Goal: Find specific page/section: Find specific page/section

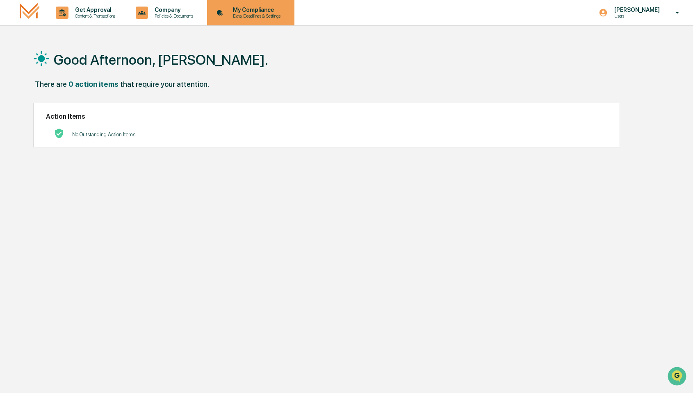
click at [250, 14] on p "Data, Deadlines & Settings" at bounding box center [255, 16] width 58 height 6
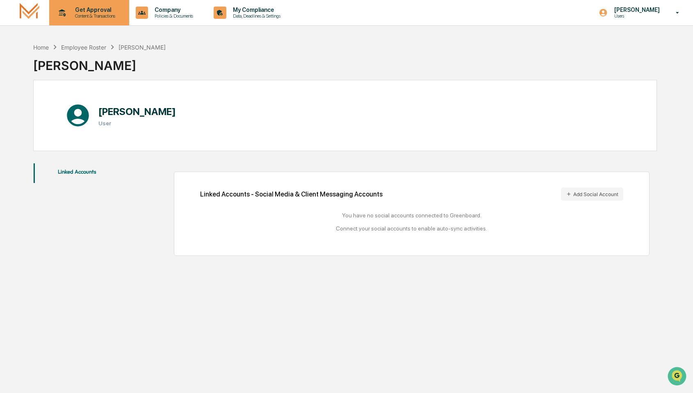
click at [108, 11] on p "Get Approval" at bounding box center [93, 10] width 51 height 7
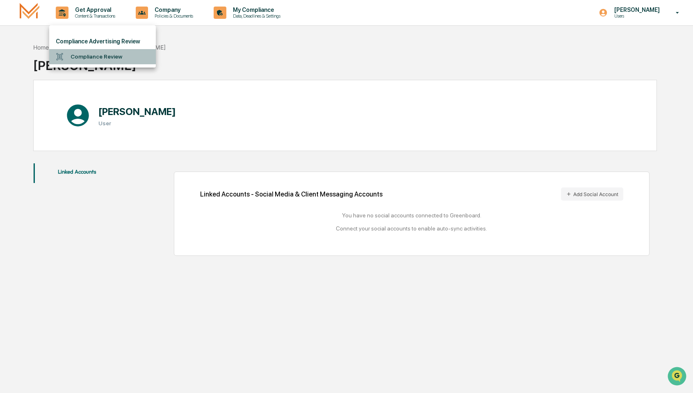
click at [115, 52] on li "Compliance Review" at bounding box center [102, 56] width 107 height 15
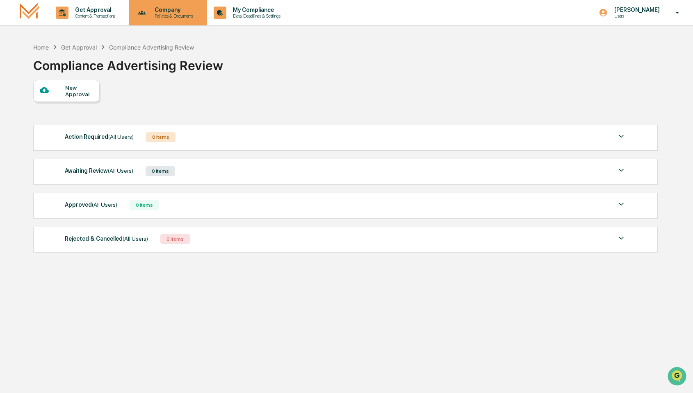
click at [196, 3] on div "Company Policies & Documents" at bounding box center [167, 12] width 70 height 25
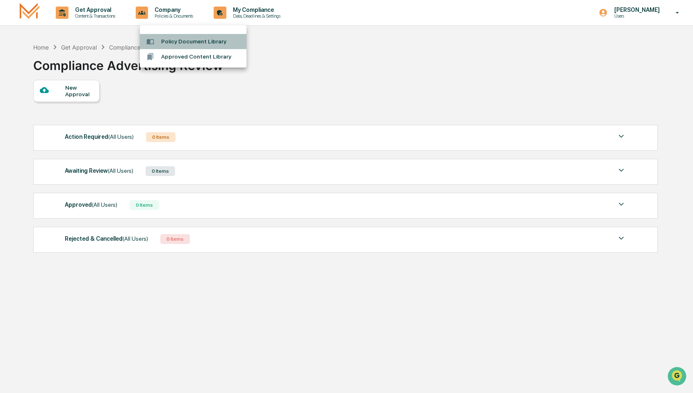
click at [198, 40] on li "Policy Document Library" at bounding box center [193, 41] width 107 height 15
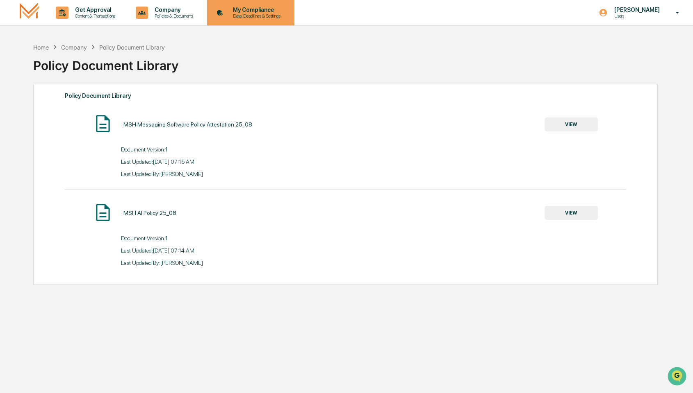
click at [275, 14] on p "Data, Deadlines & Settings" at bounding box center [255, 16] width 58 height 6
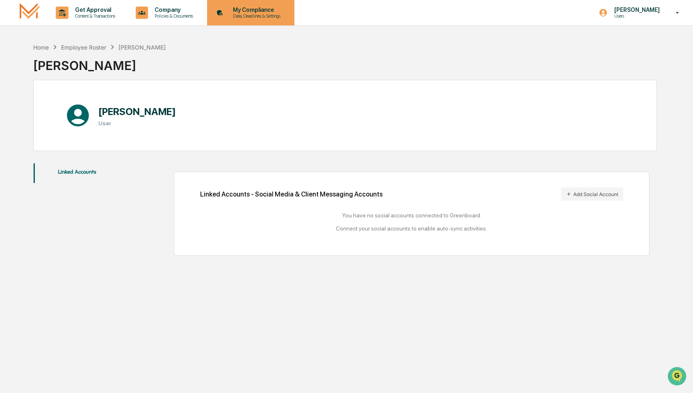
click at [277, 15] on p "Data, Deadlines & Settings" at bounding box center [255, 16] width 58 height 6
